Goal: Use online tool/utility: Utilize a website feature to perform a specific function

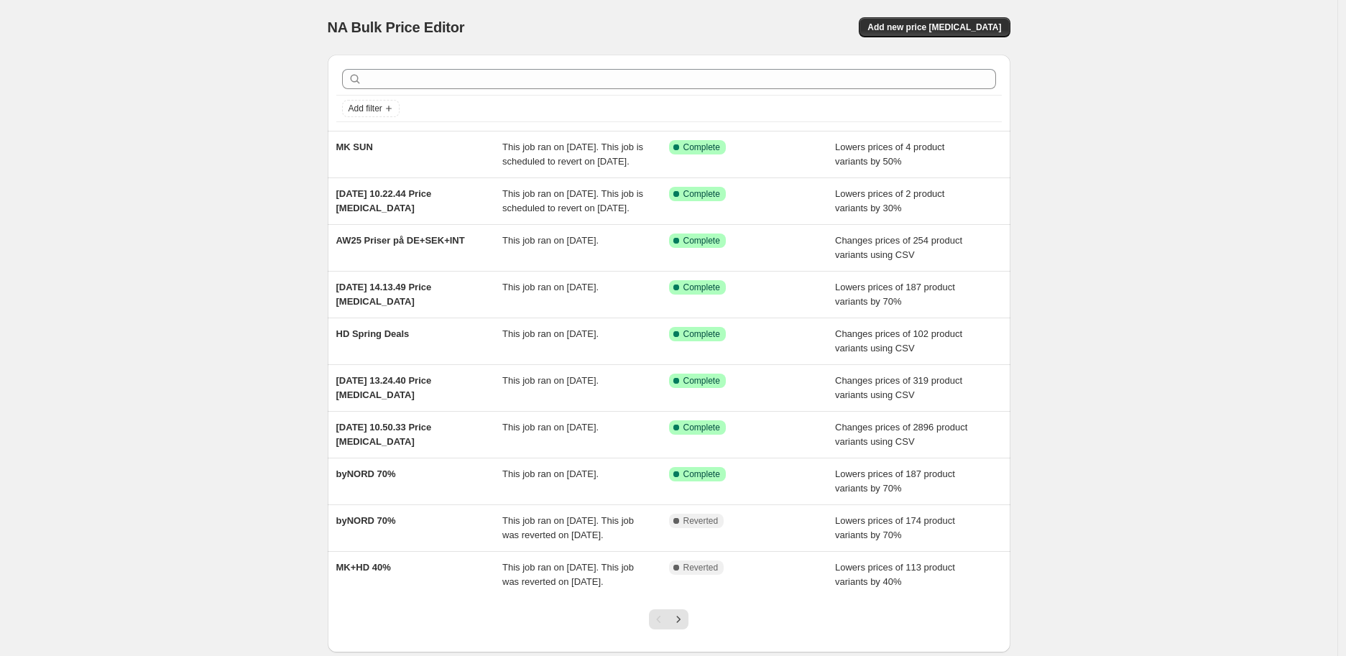
click at [966, 16] on div "NA Bulk Price Editor. This page is ready NA Bulk Price Editor Add new price [ME…" at bounding box center [669, 27] width 683 height 55
click at [964, 22] on span "Add new price [MEDICAL_DATA]" at bounding box center [934, 27] width 134 height 11
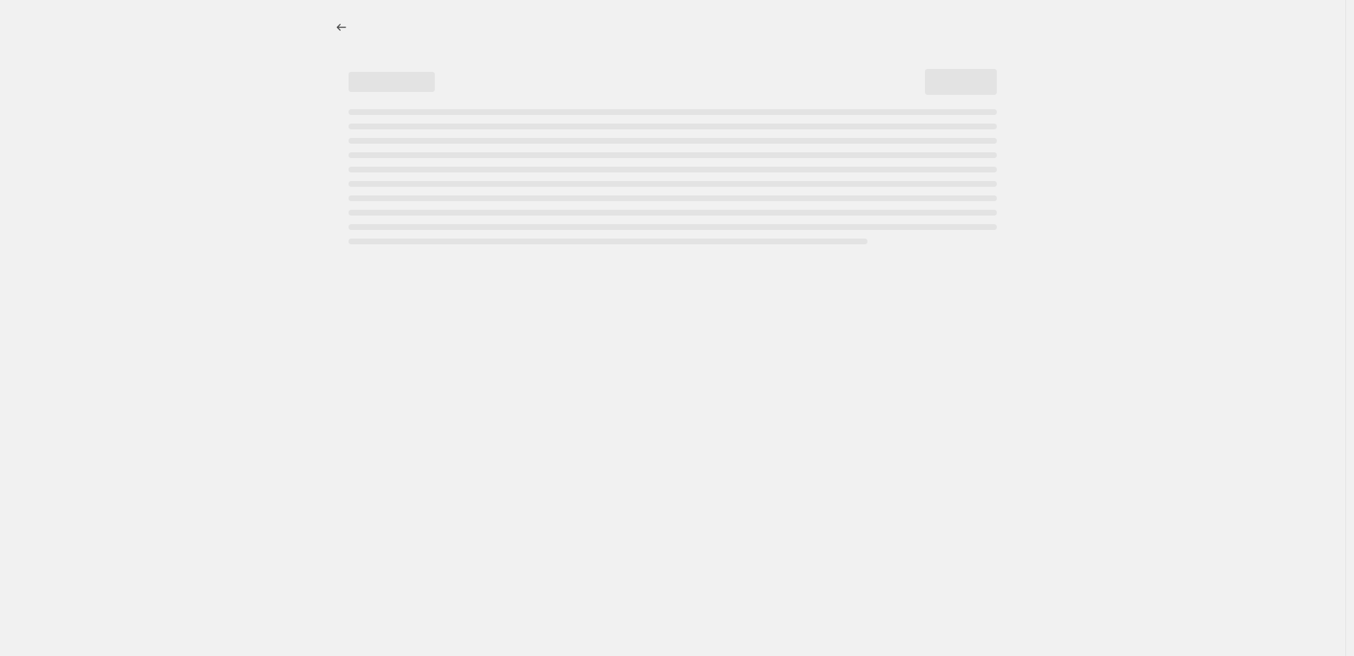
select select "percentage"
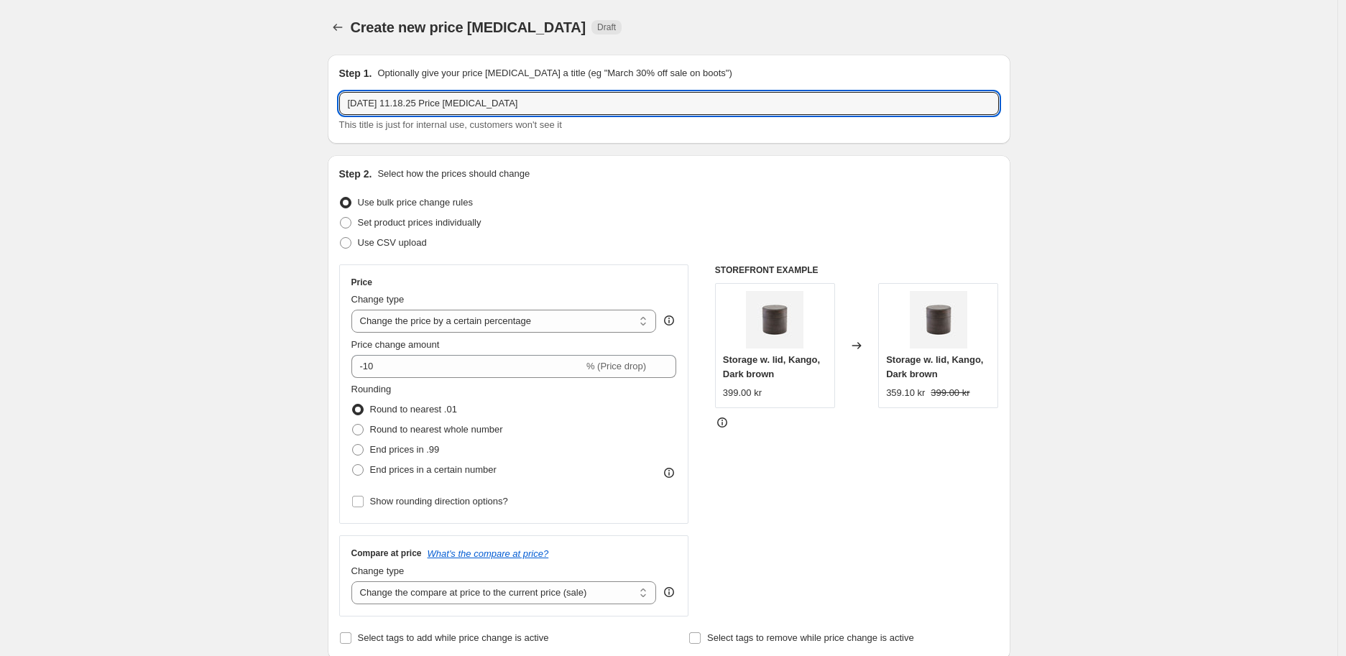
drag, startPoint x: 807, startPoint y: 106, endPoint x: 321, endPoint y: 118, distance: 486.7
type input "Import Christmas 25"
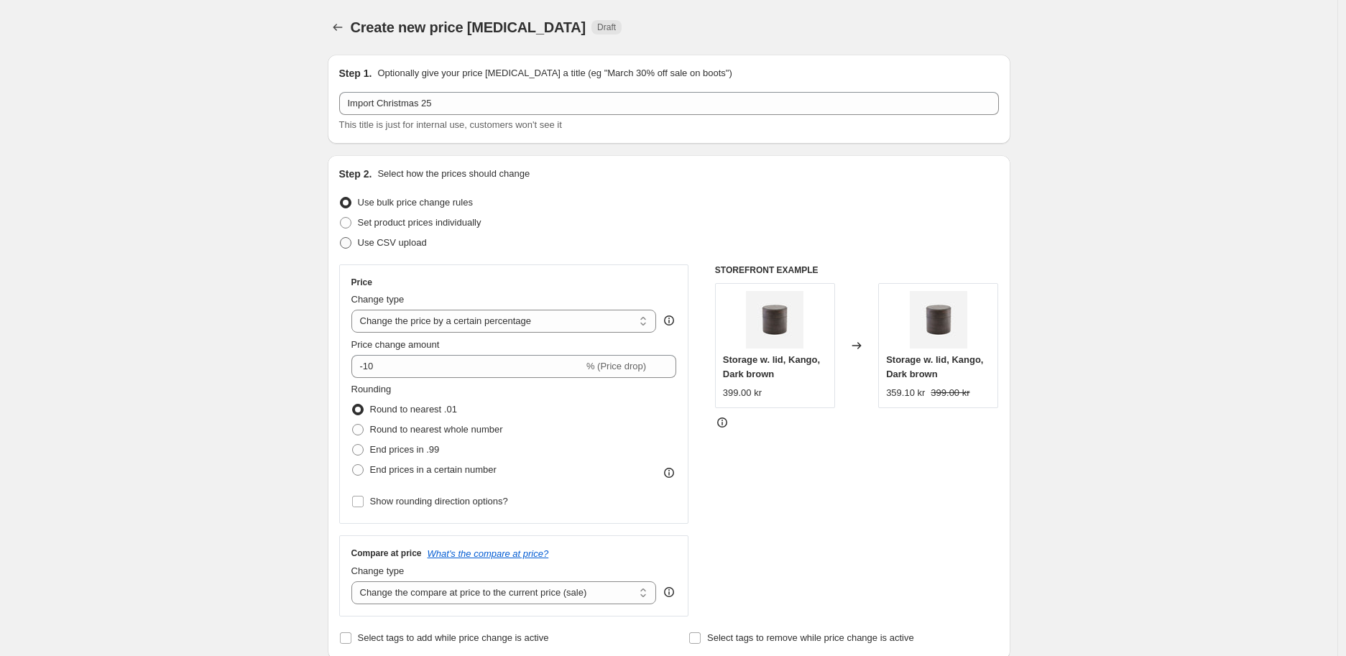
click at [384, 241] on span "Use CSV upload" at bounding box center [392, 242] width 69 height 11
click at [341, 238] on input "Use CSV upload" at bounding box center [340, 237] width 1 height 1
radio input "true"
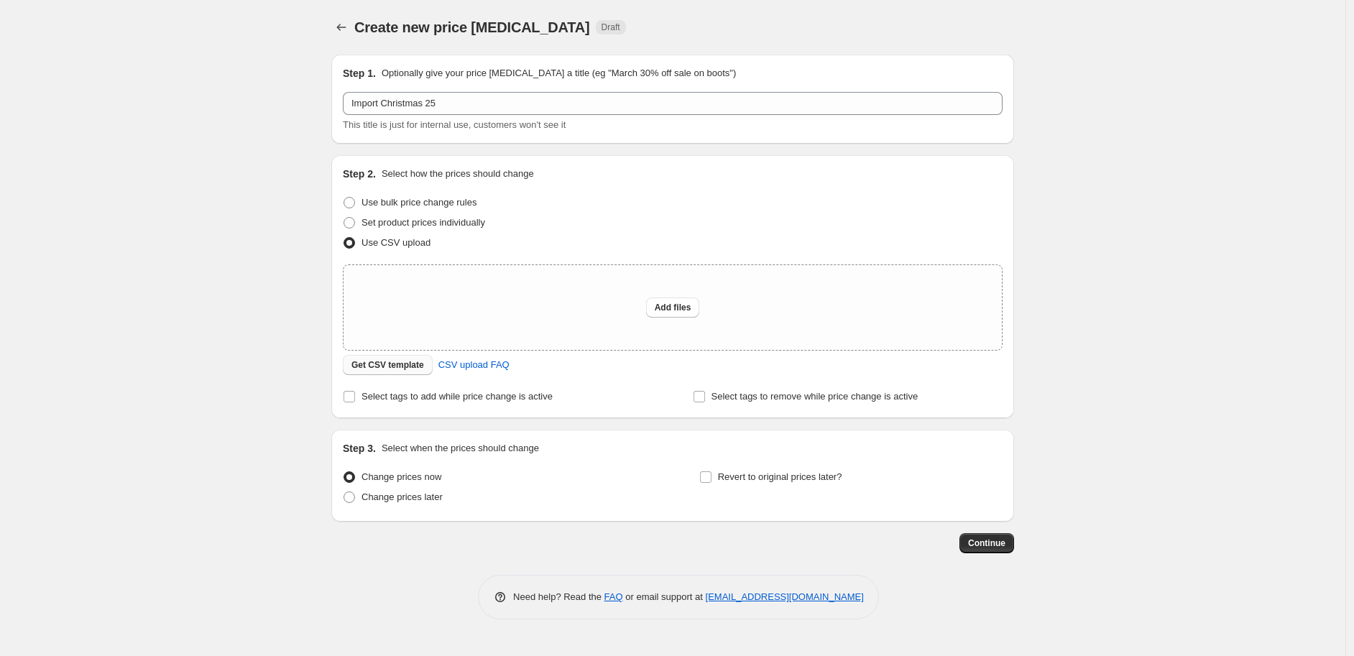
click at [384, 363] on span "Get CSV template" at bounding box center [387, 364] width 73 height 11
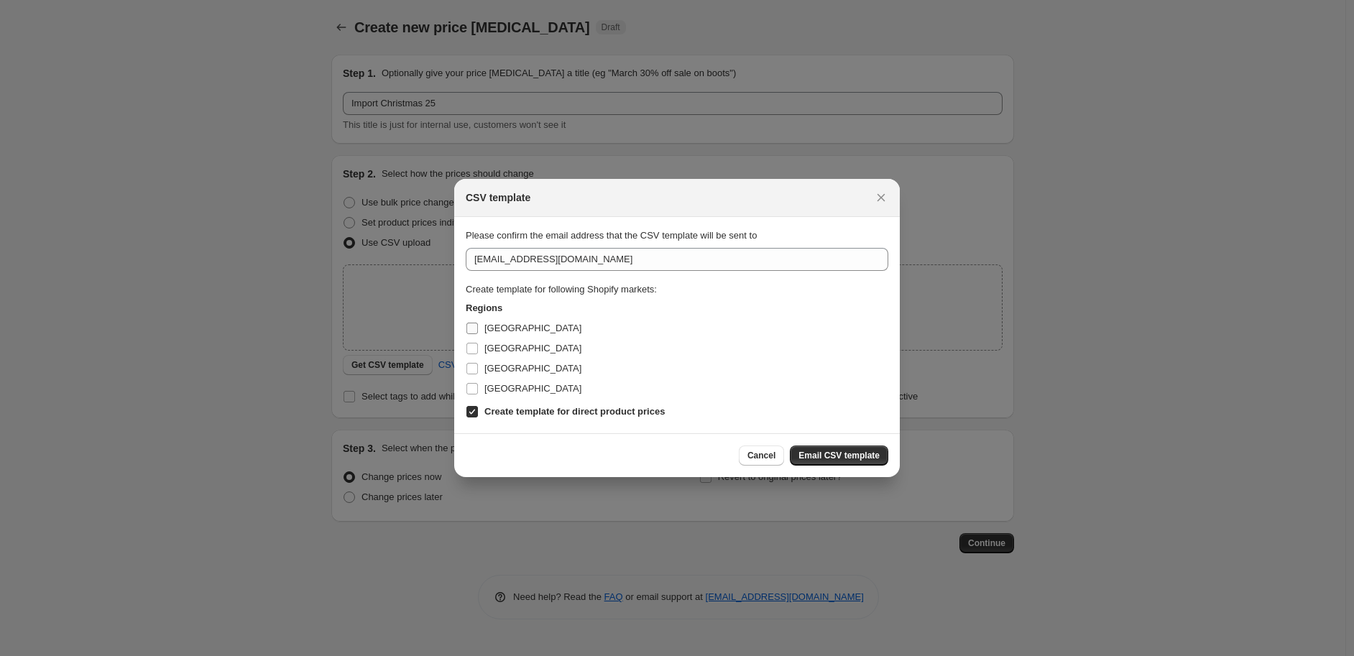
click at [484, 324] on span "Denmark" at bounding box center [532, 328] width 97 height 11
click at [478, 324] on input "Denmark" at bounding box center [471, 328] width 11 height 11
checkbox input "true"
click at [487, 339] on label "Germany" at bounding box center [524, 349] width 116 height 20
click at [478, 343] on input "Germany" at bounding box center [471, 348] width 11 height 11
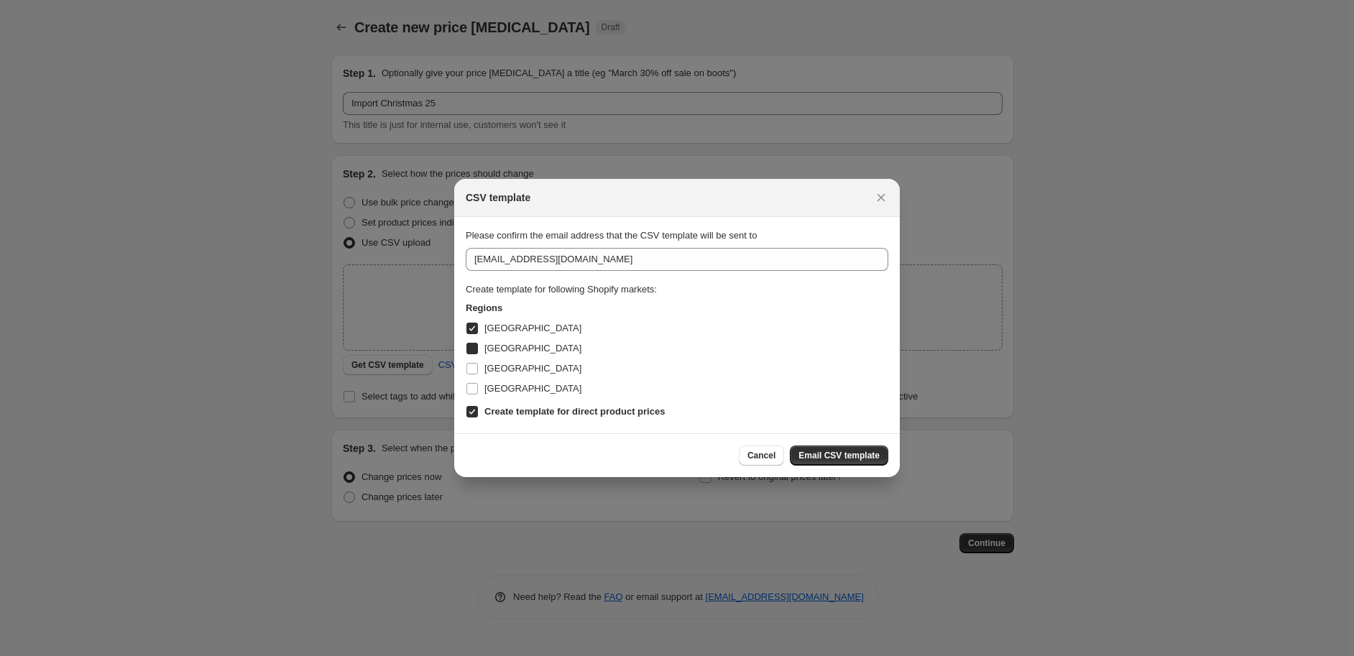
checkbox input "true"
click at [492, 363] on span "Ireland" at bounding box center [532, 368] width 97 height 11
click at [478, 363] on input "Ireland" at bounding box center [471, 368] width 11 height 11
checkbox input "true"
click at [498, 385] on span "Sweden" at bounding box center [532, 388] width 97 height 11
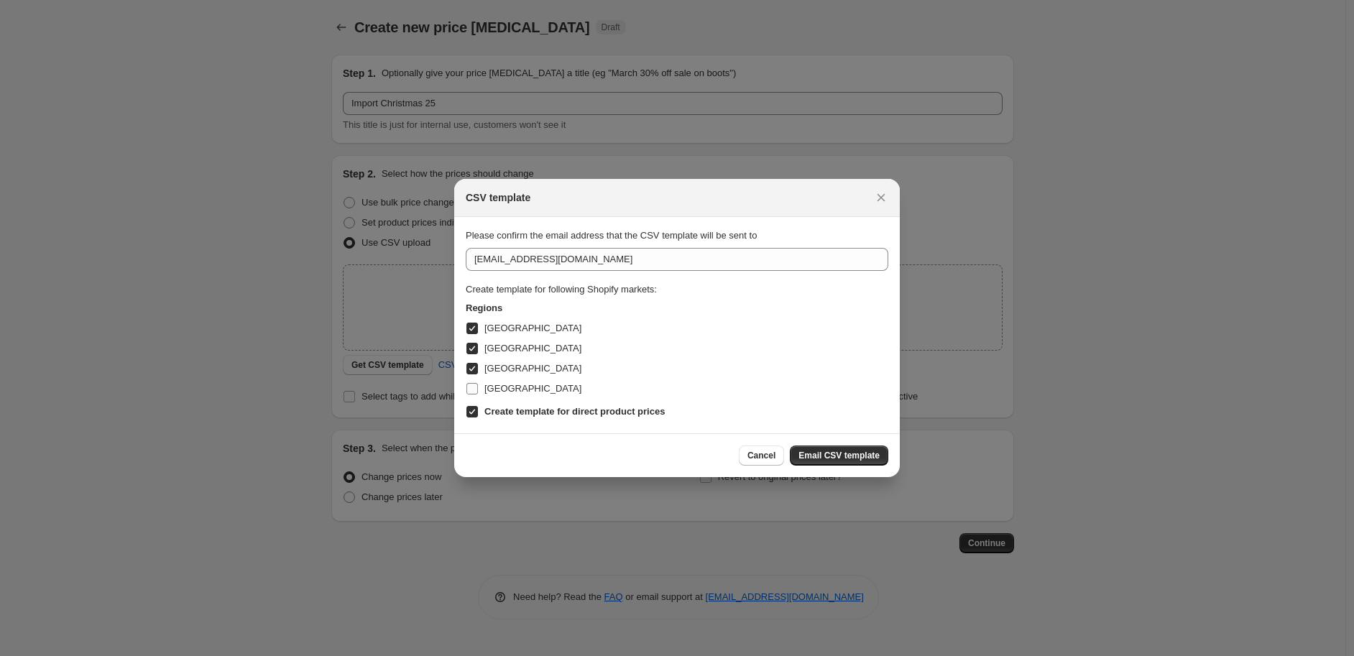
click at [478, 385] on input "Sweden" at bounding box center [471, 388] width 11 height 11
checkbox input "true"
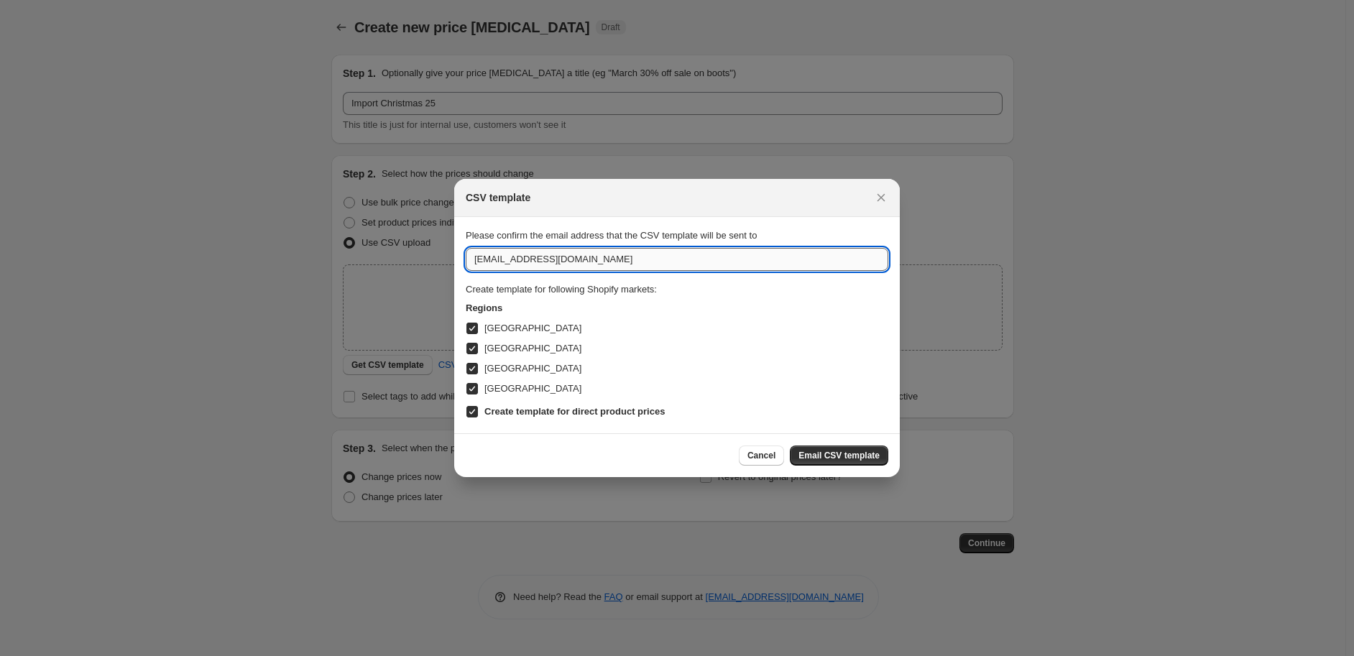
click at [636, 250] on input "hello@housedoctor.com" at bounding box center [677, 259] width 423 height 23
type input "kasvi@societyoflifestyle.com"
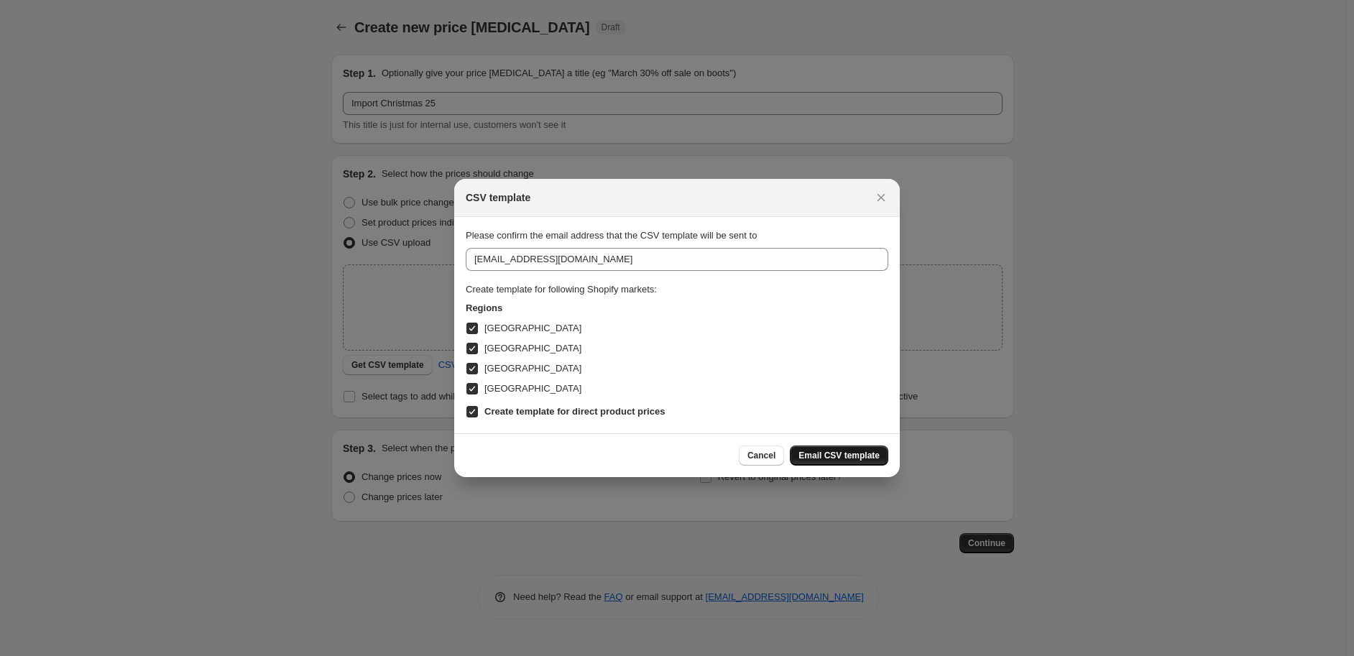
click at [821, 450] on span "Email CSV template" at bounding box center [838, 455] width 81 height 11
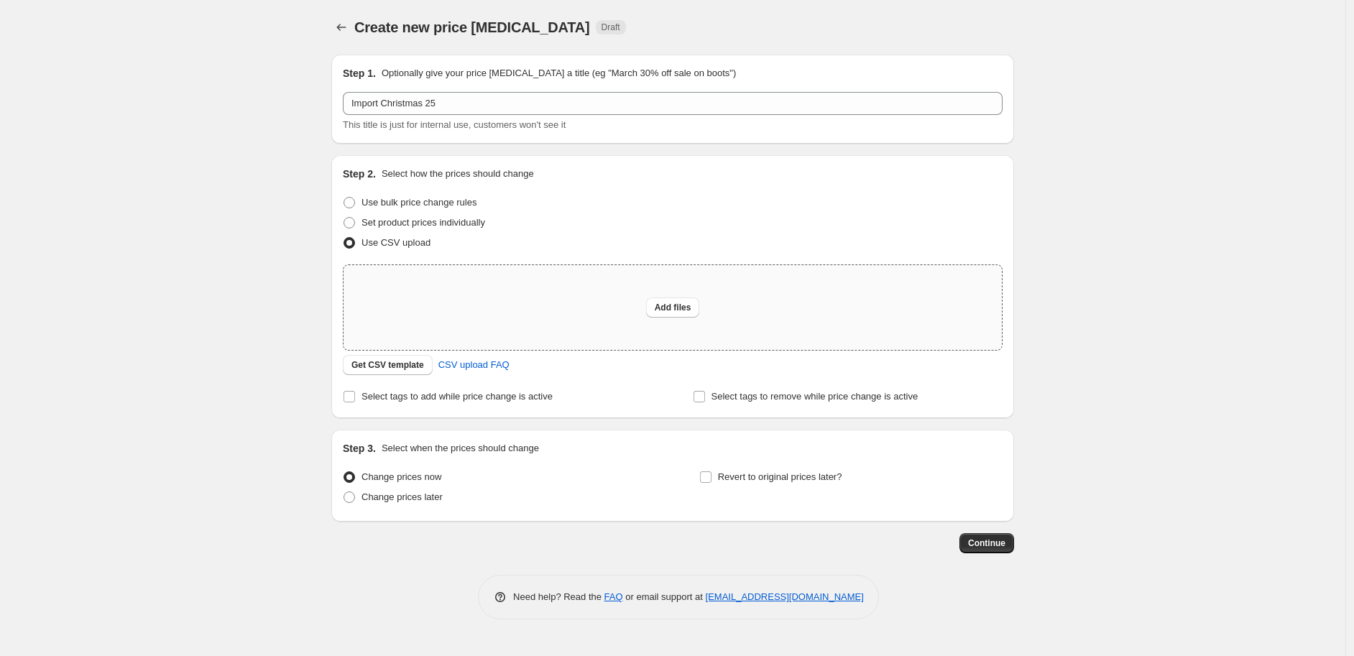
click at [858, 323] on div "Add files" at bounding box center [673, 307] width 658 height 85
type input "C:\fakepath\csv_template_user_33389.csv"
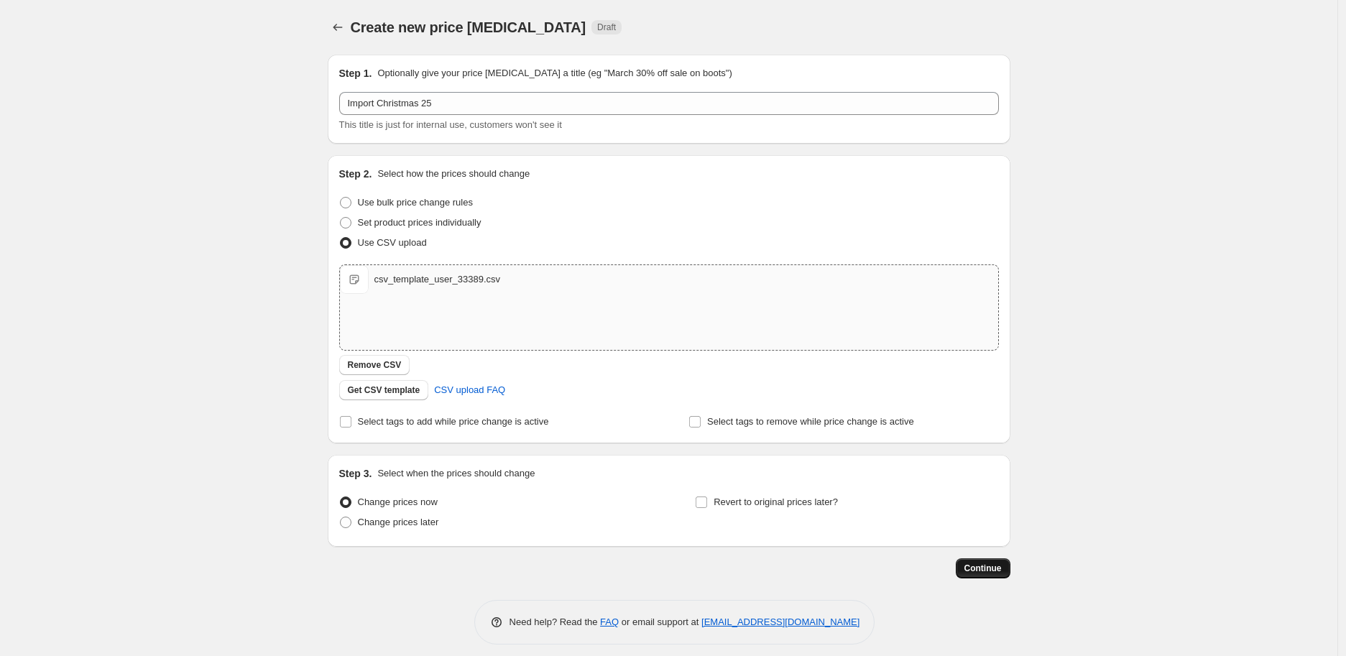
click at [976, 566] on span "Continue" at bounding box center [983, 568] width 37 height 11
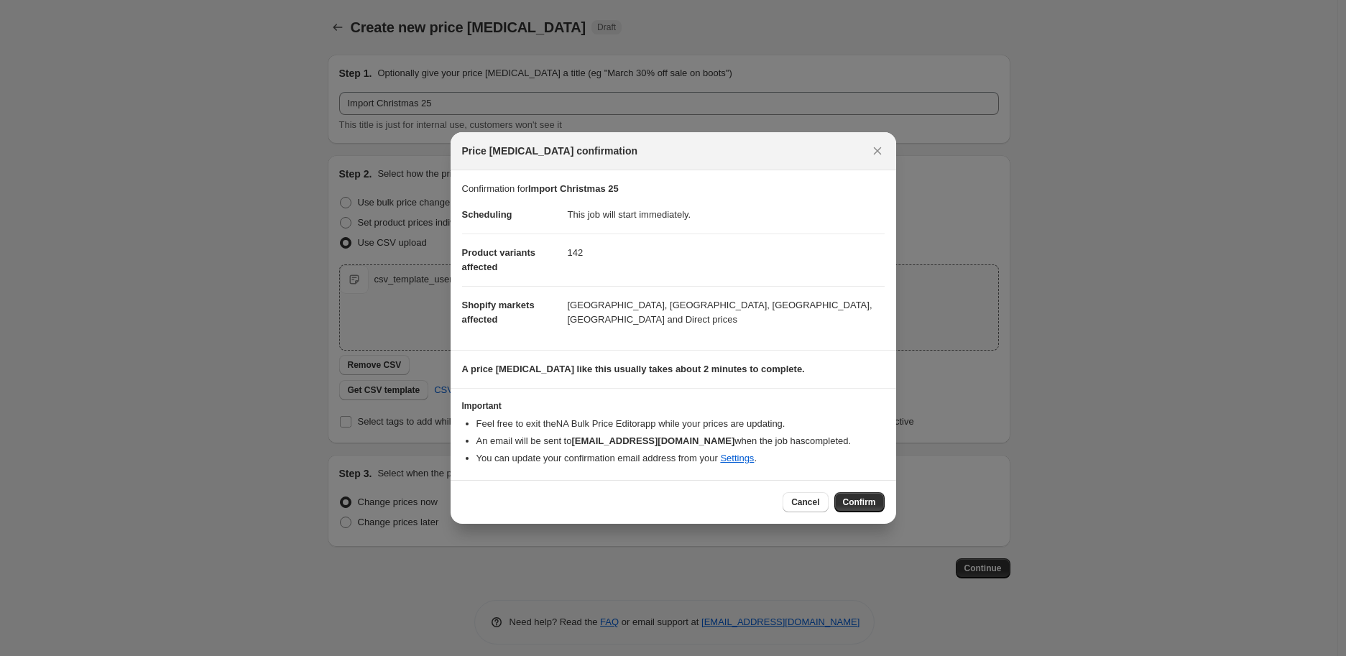
click at [868, 507] on span "Confirm" at bounding box center [859, 502] width 33 height 11
